Goal: Information Seeking & Learning: Learn about a topic

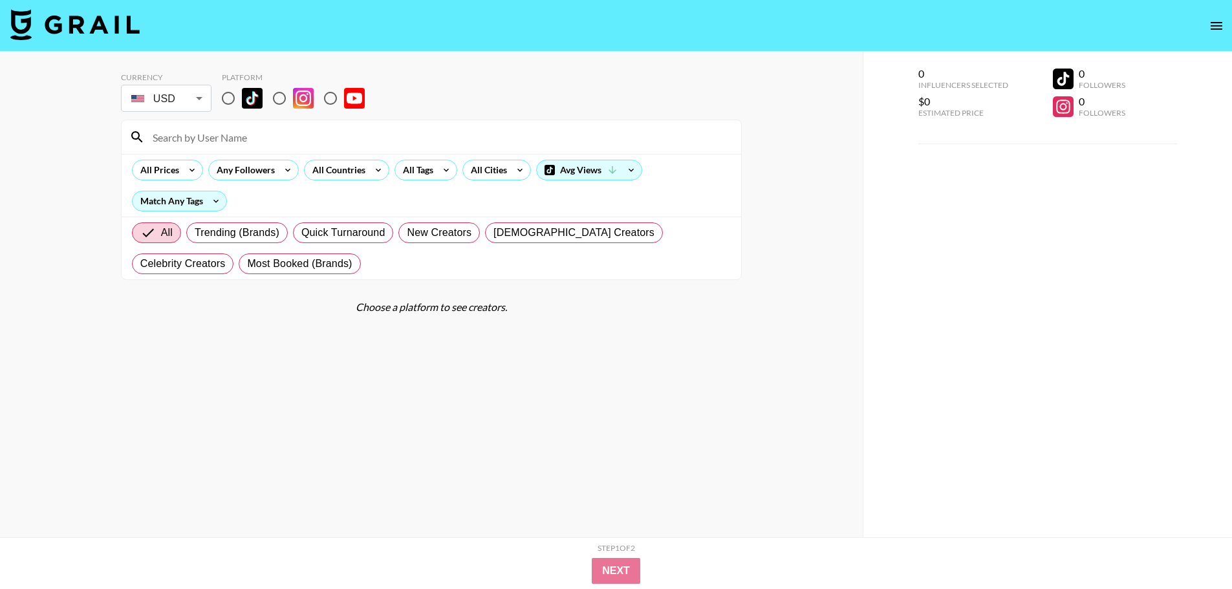
click at [317, 339] on section "Currency USD USD ​ Platform All Prices Any Followers All Countries All Tags All…" at bounding box center [431, 305] width 621 height 486
click at [243, 239] on span "Trending (Brands)" at bounding box center [237, 233] width 85 height 16
click at [195, 233] on input "Trending (Brands)" at bounding box center [195, 233] width 0 height 0
radio input "true"
click at [158, 233] on label "All" at bounding box center [146, 232] width 28 height 21
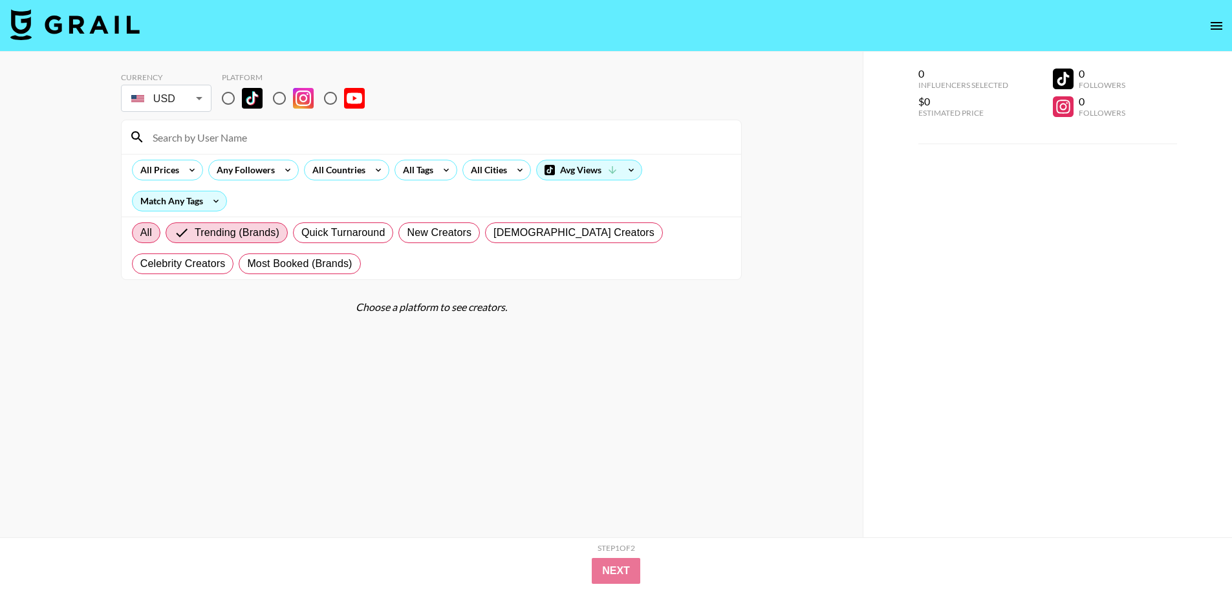
click at [140, 233] on input "All" at bounding box center [140, 233] width 0 height 0
radio input "true"
click at [185, 179] on div "All Prices" at bounding box center [167, 170] width 71 height 21
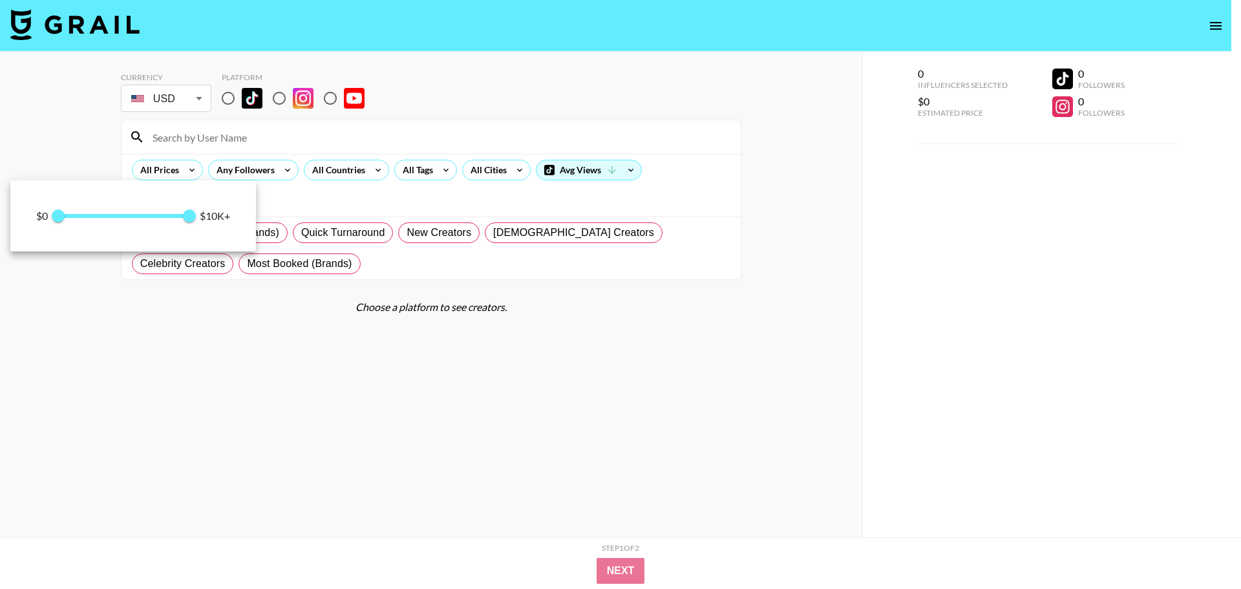
click at [189, 167] on div at bounding box center [620, 294] width 1241 height 589
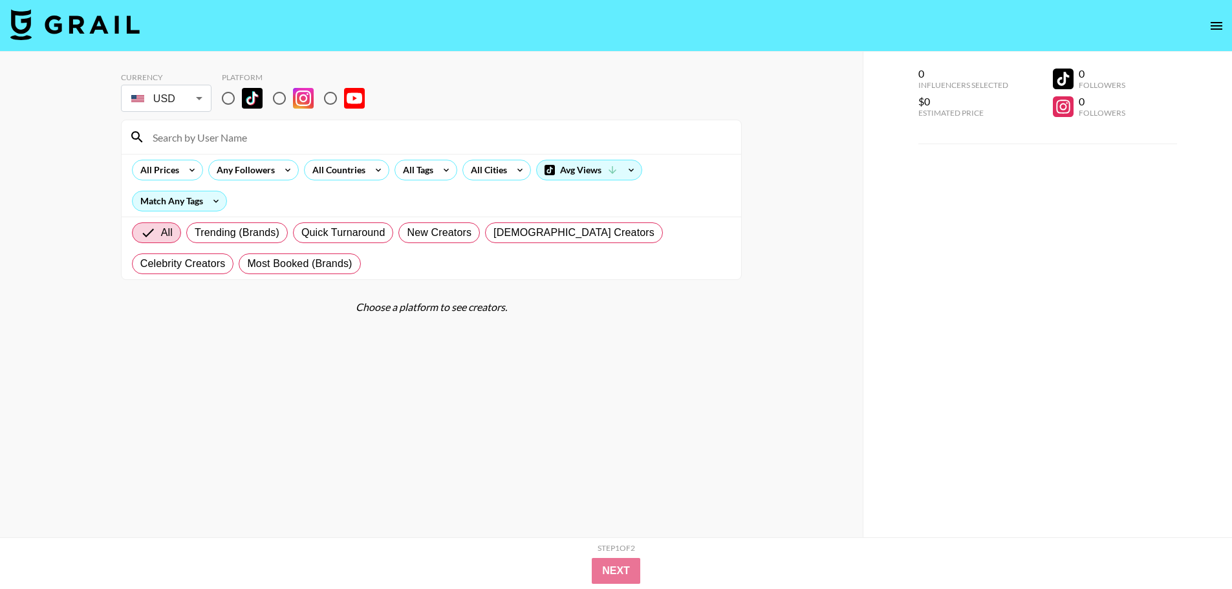
click at [230, 98] on input "radio" at bounding box center [228, 98] width 27 height 27
radio input "true"
